Goal: Transaction & Acquisition: Download file/media

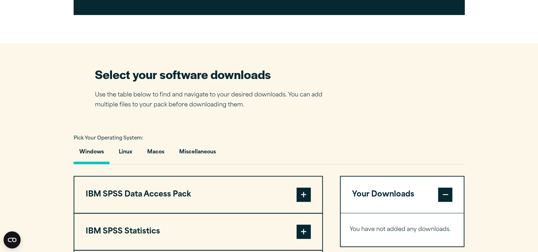
scroll to position [401, 0]
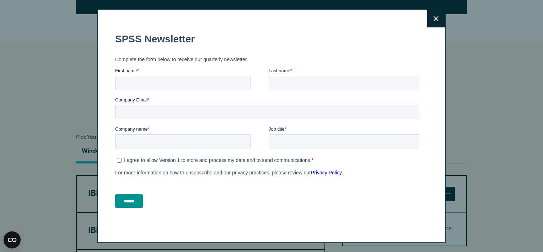
click at [435, 22] on button "Close" at bounding box center [436, 19] width 18 height 18
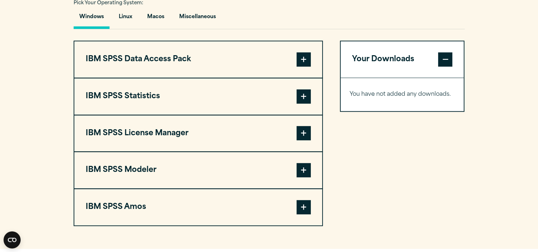
scroll to position [550, 0]
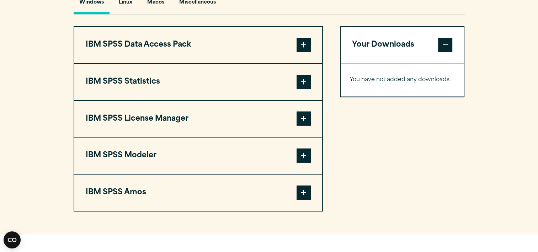
click at [162, 83] on button "IBM SPSS Statistics" at bounding box center [198, 82] width 248 height 36
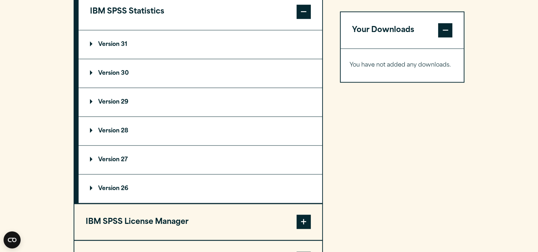
scroll to position [632, 0]
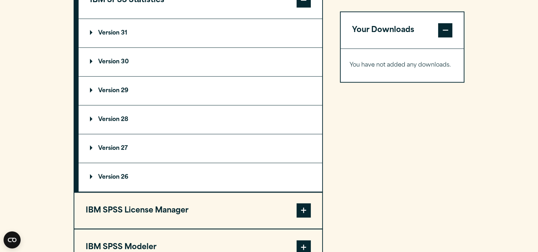
click at [122, 88] on p "Version 29" at bounding box center [109, 91] width 38 height 6
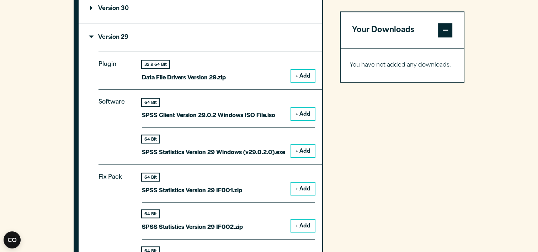
scroll to position [687, 0]
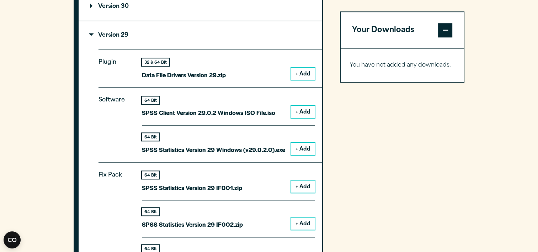
click at [312, 148] on button "+ Add" at bounding box center [302, 149] width 23 height 12
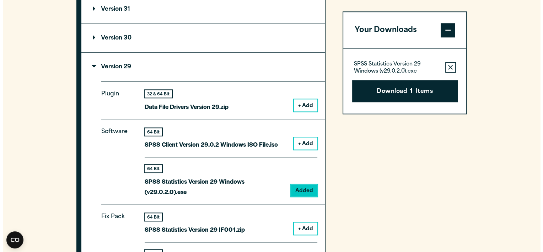
scroll to position [648, 0]
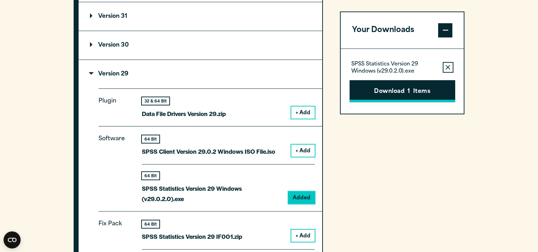
click at [414, 91] on button "Download 1 Items" at bounding box center [403, 91] width 106 height 22
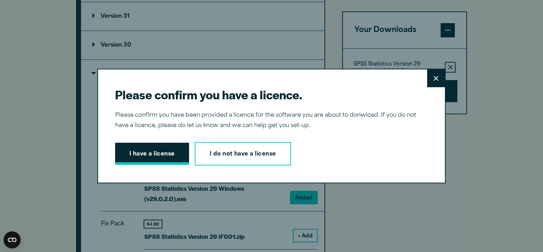
click at [154, 153] on button "I have a license" at bounding box center [152, 154] width 74 height 22
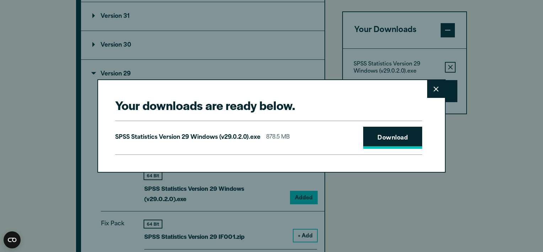
click at [390, 140] on link "Download" at bounding box center [392, 138] width 59 height 22
